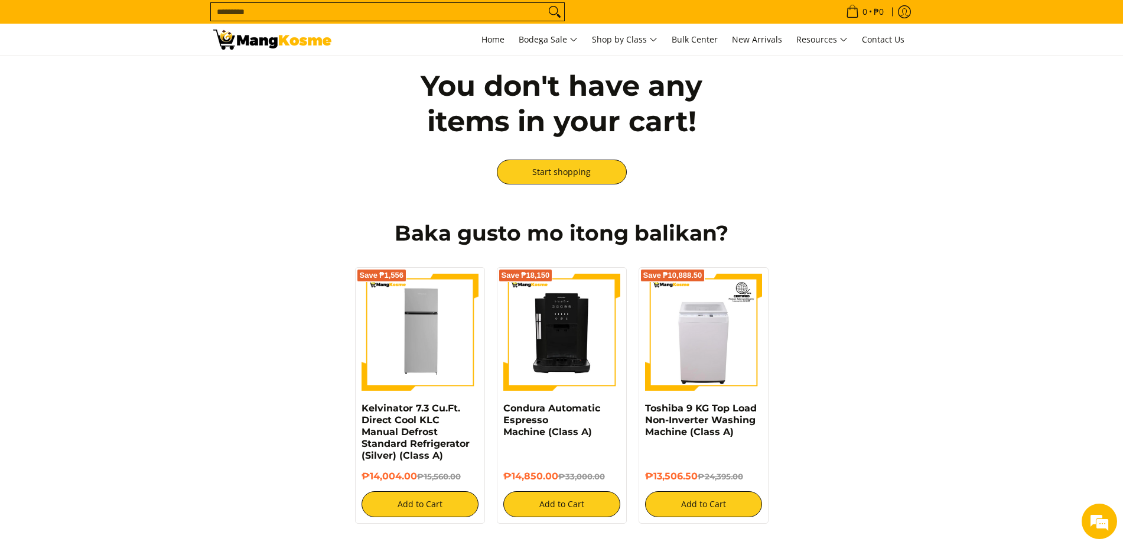
click at [275, 14] on input "Search..." at bounding box center [378, 12] width 334 height 18
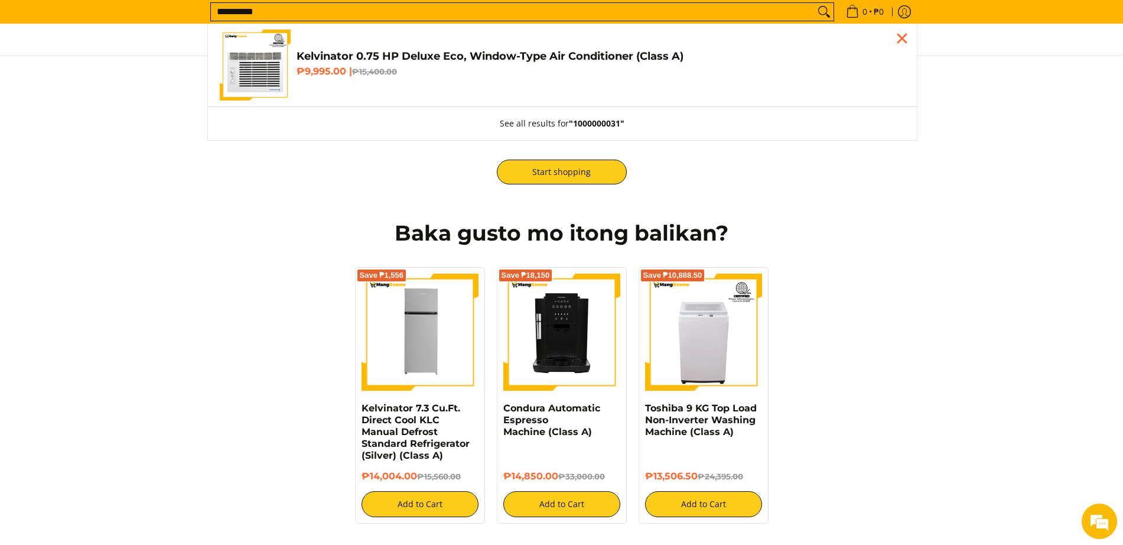
type input "**********"
click at [264, 59] on img "Customer Navigation" at bounding box center [255, 65] width 71 height 71
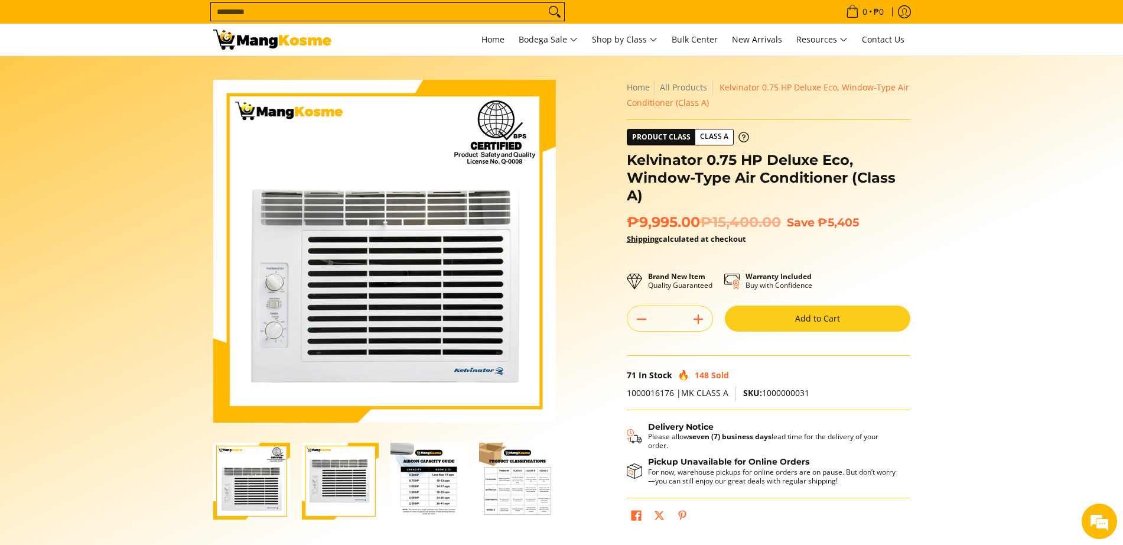
click at [840, 326] on button "Add to Cart" at bounding box center [818, 319] width 186 height 26
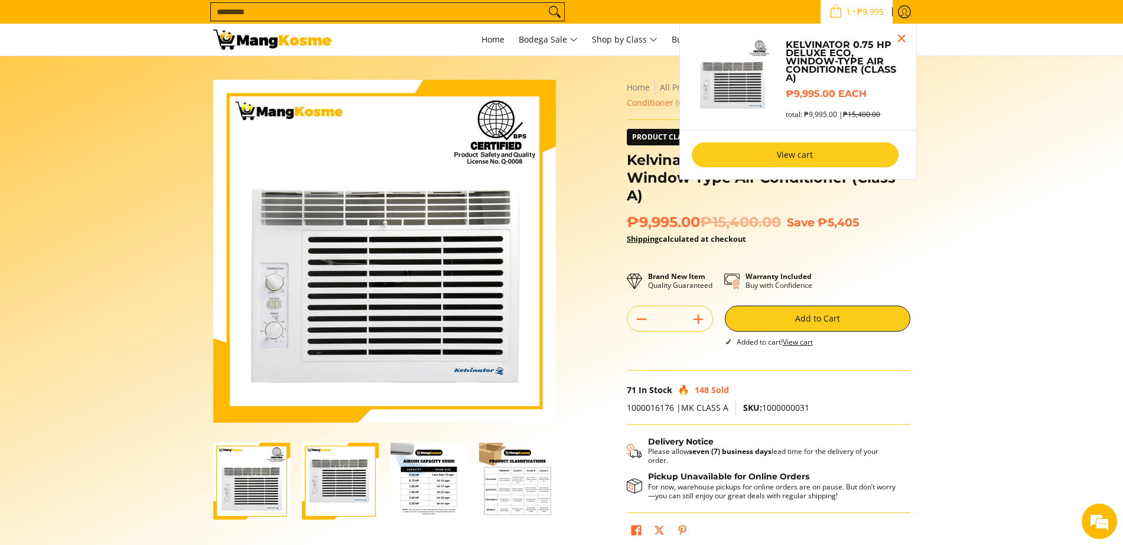
click at [824, 161] on link "View cart" at bounding box center [795, 154] width 207 height 25
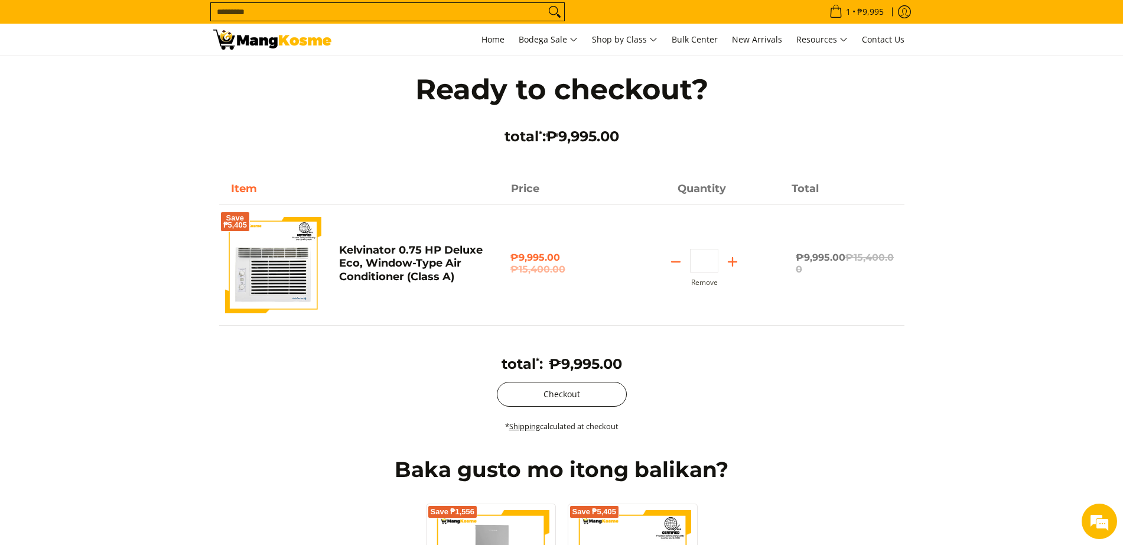
click at [555, 394] on button "Checkout" at bounding box center [562, 394] width 130 height 25
click at [399, 22] on form "Search..." at bounding box center [387, 12] width 355 height 24
click at [394, 16] on input "Search..." at bounding box center [378, 12] width 334 height 18
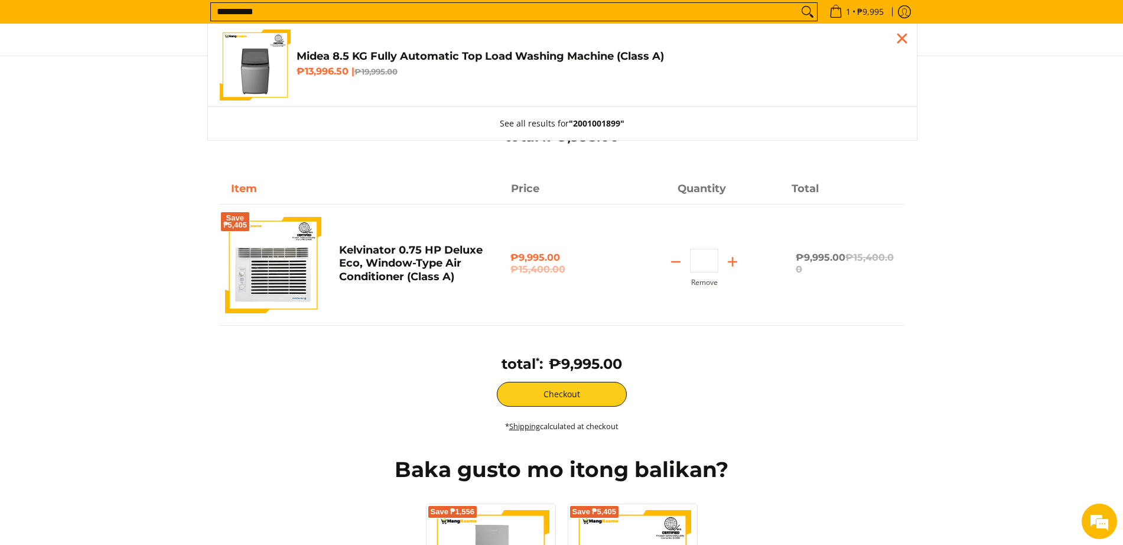
type input "**********"
click at [255, 74] on img "Customer Navigation" at bounding box center [255, 65] width 71 height 71
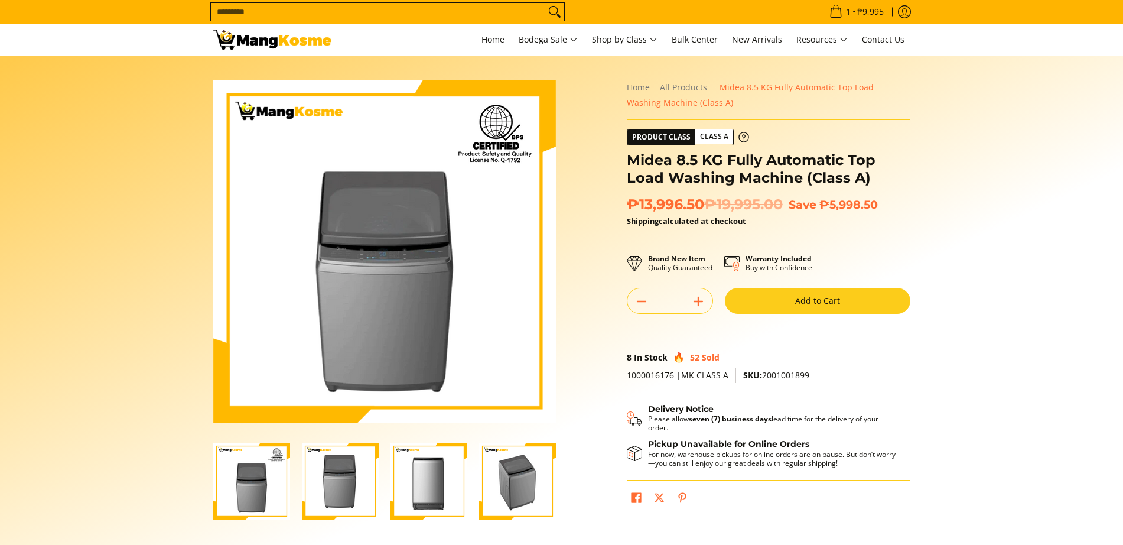
click at [857, 304] on button "Add to Cart" at bounding box center [818, 301] width 186 height 26
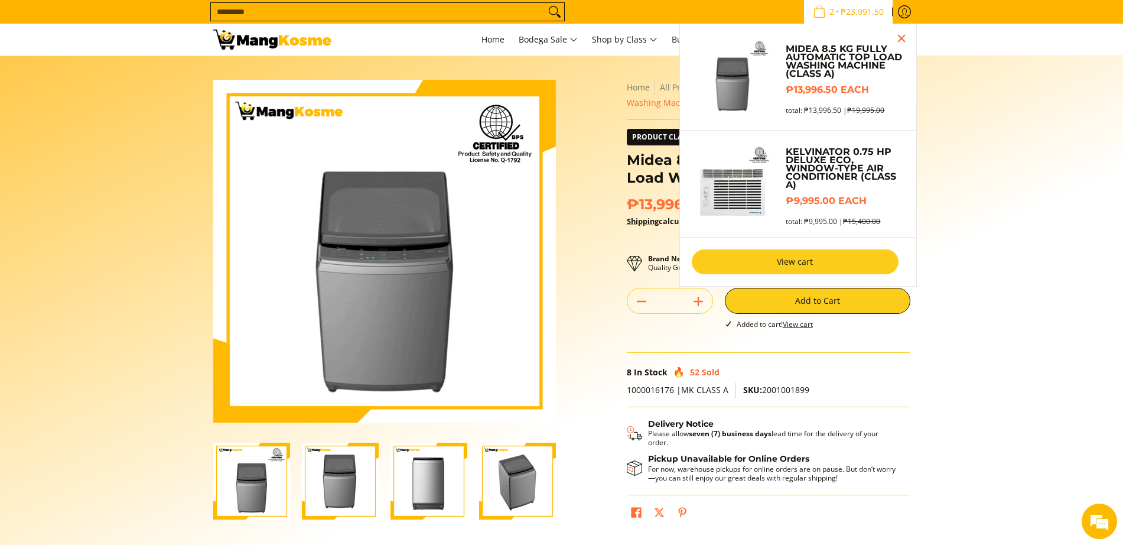
click at [805, 265] on link "View cart" at bounding box center [795, 261] width 207 height 25
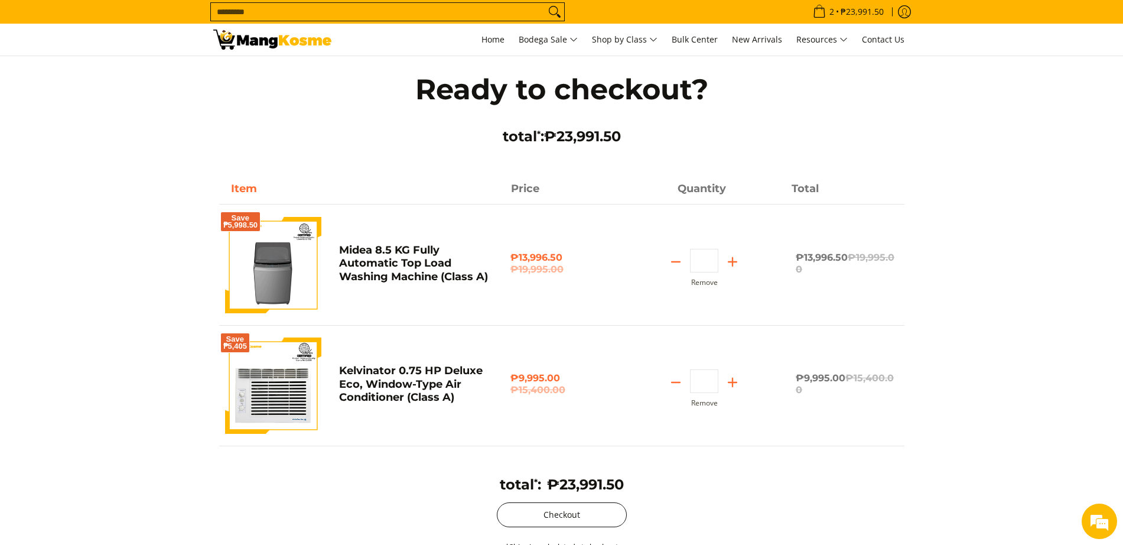
click at [567, 511] on button "Checkout" at bounding box center [562, 514] width 130 height 25
